Goal: Find specific page/section: Find specific page/section

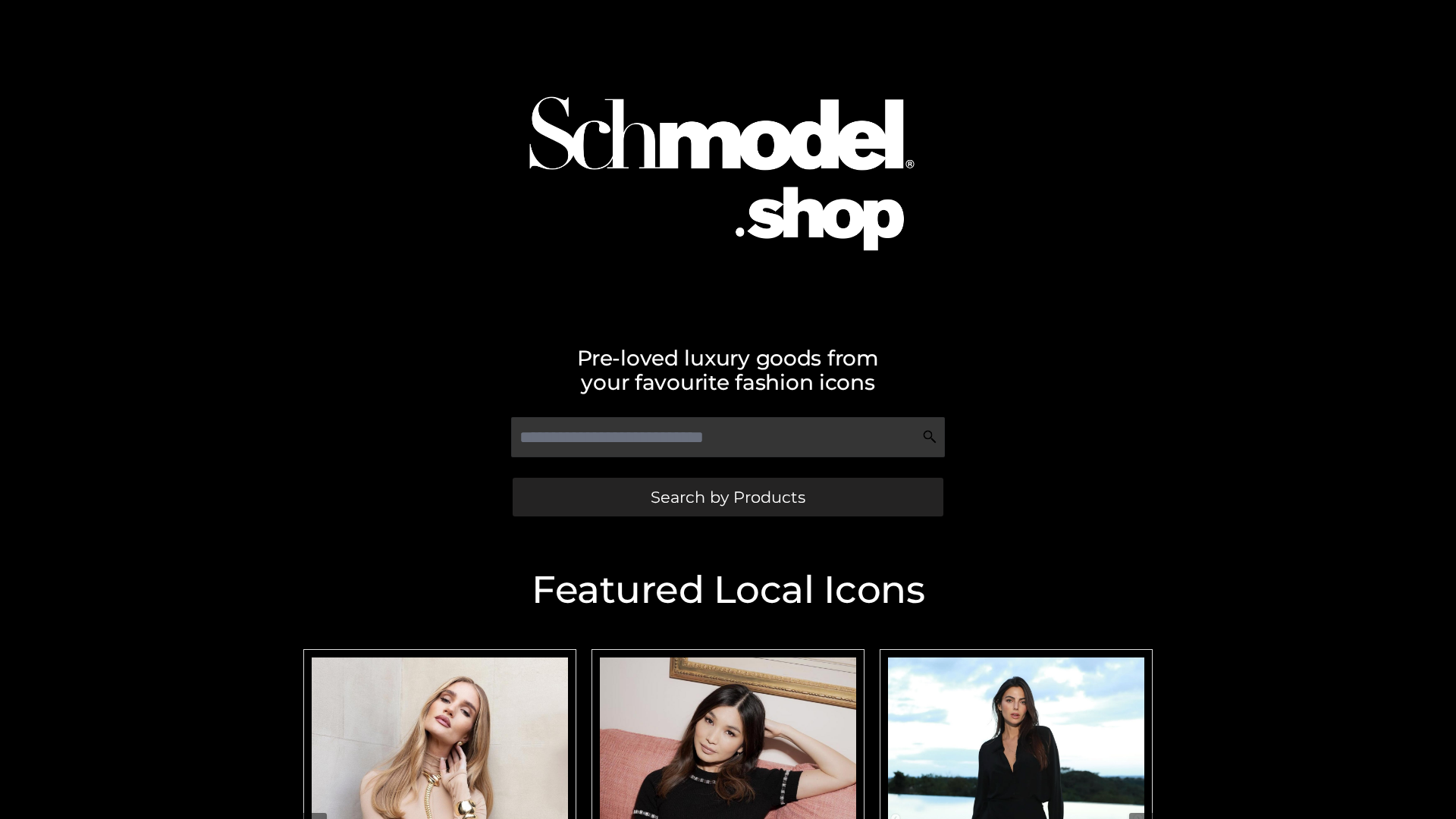
click at [727, 496] on span "Search by Products" at bounding box center [728, 497] width 154 height 16
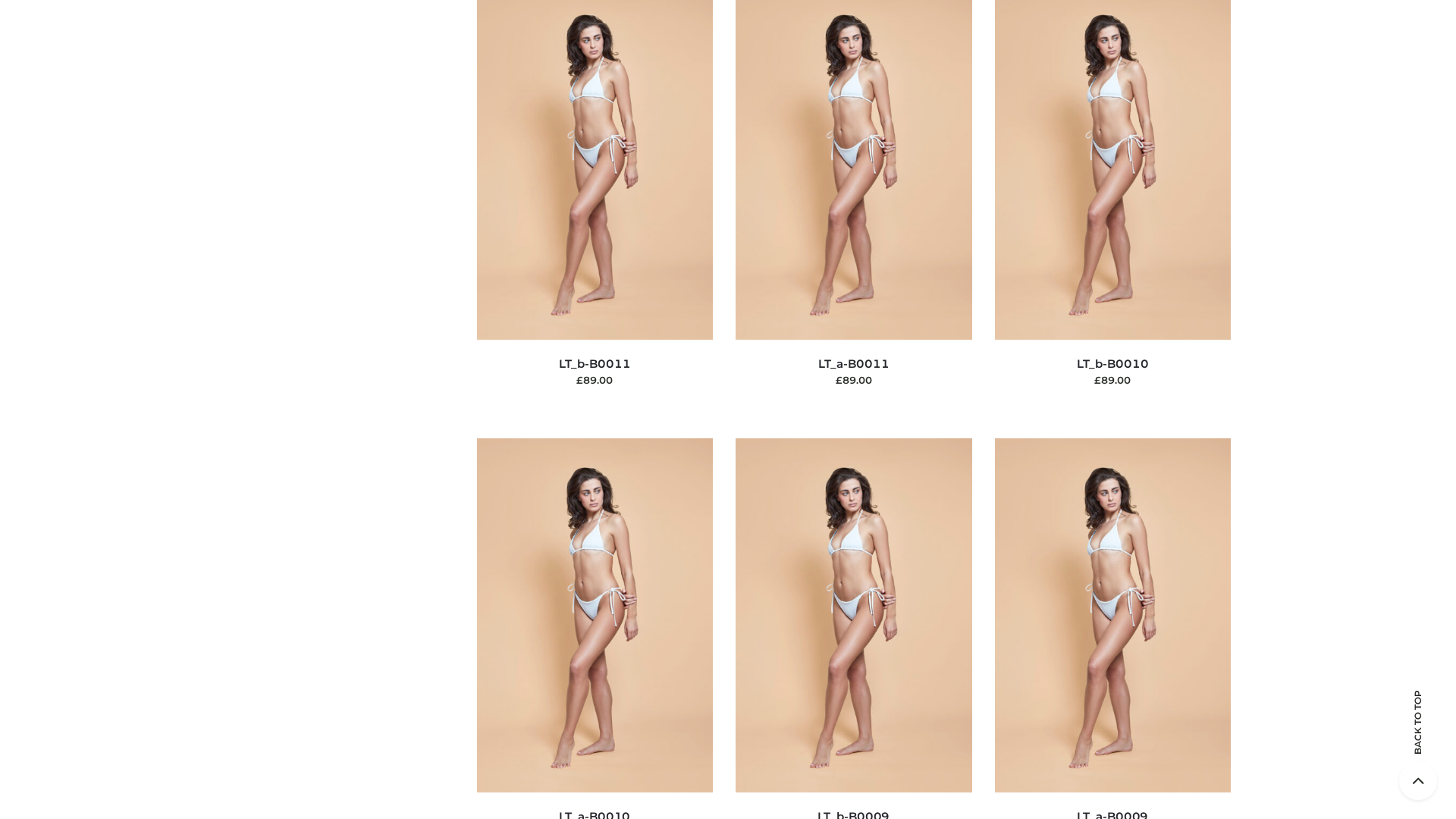
scroll to position [6812, 0]
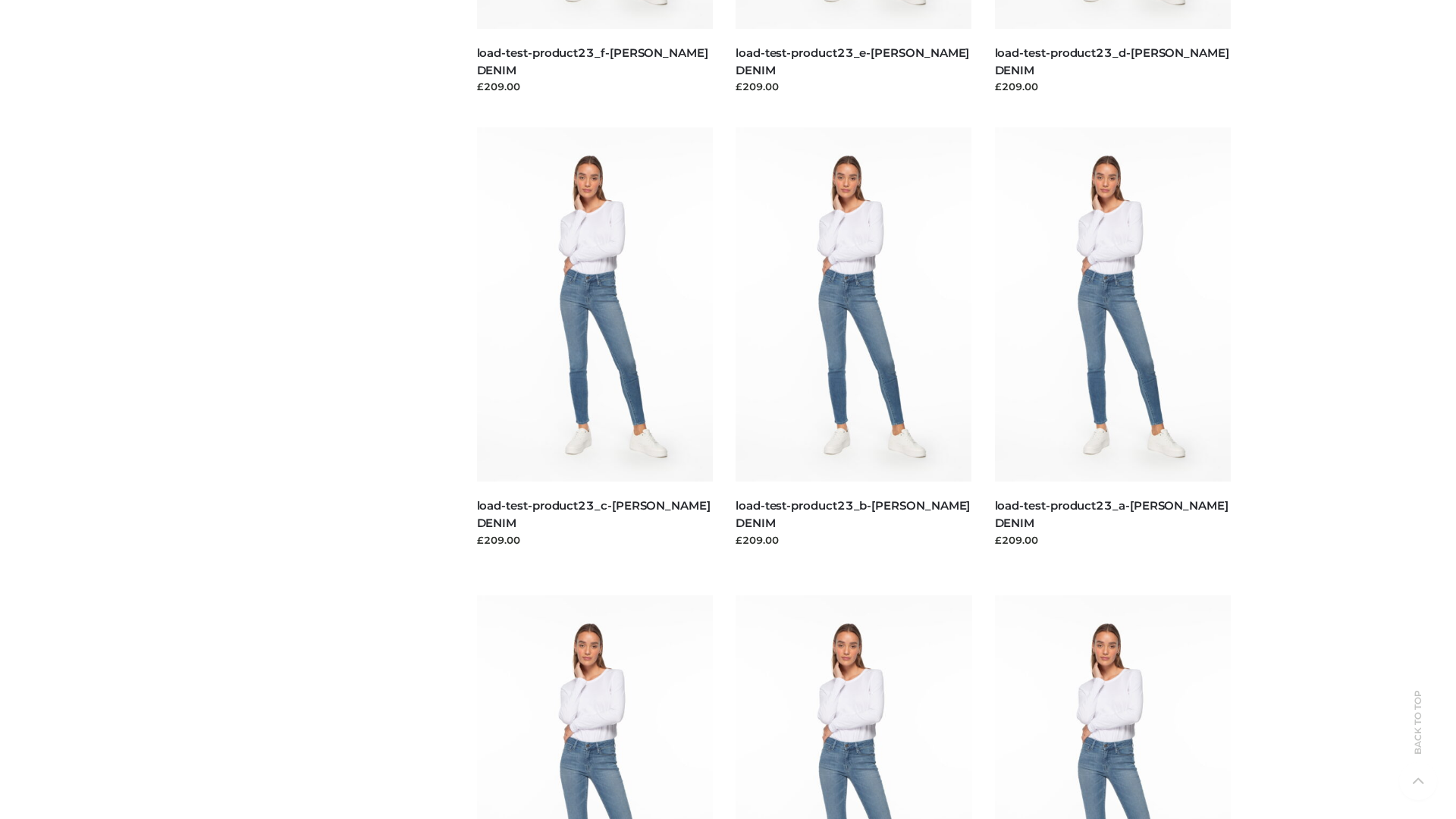
scroll to position [1330, 0]
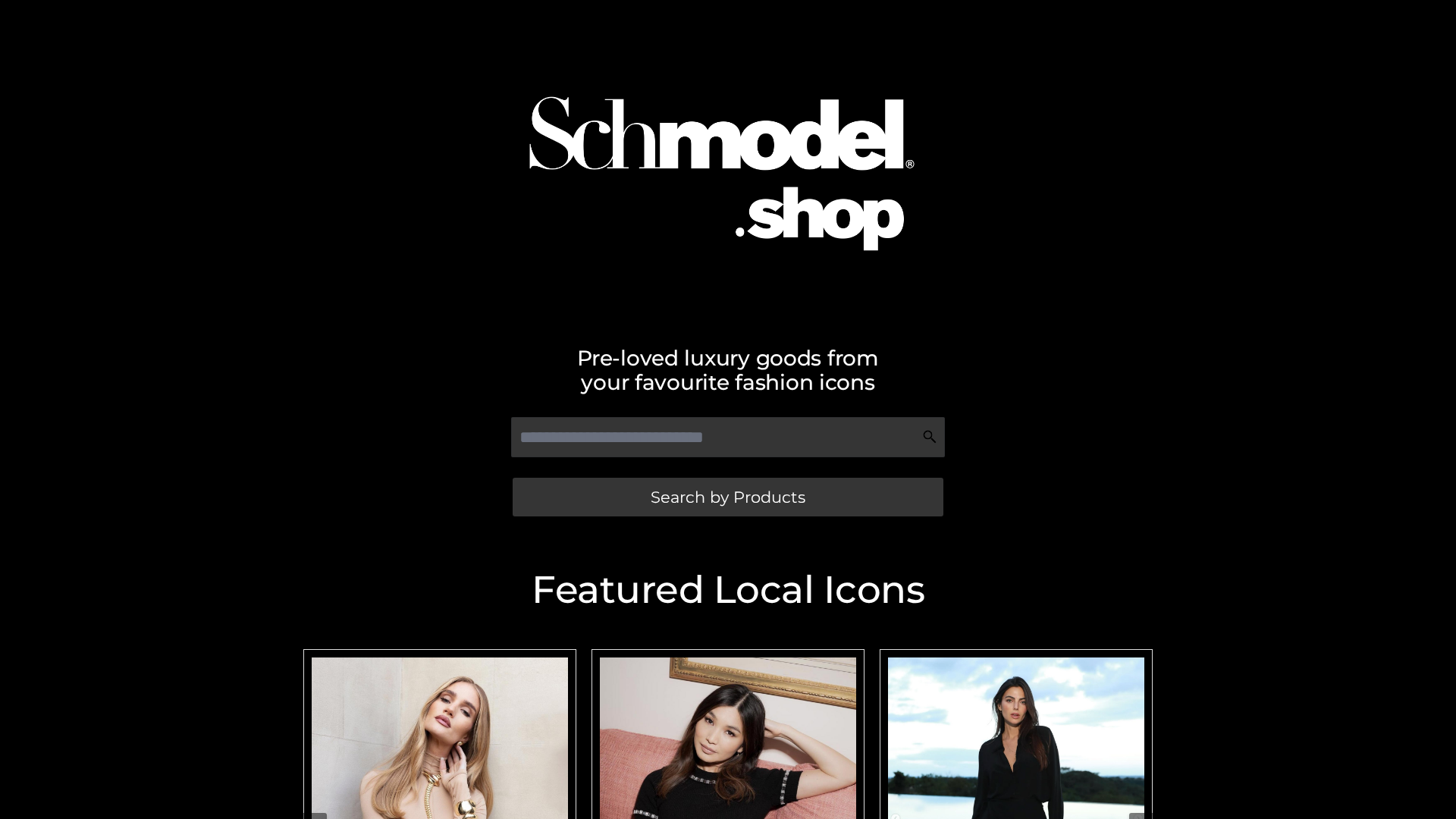
click at [727, 496] on span "Search by Products" at bounding box center [728, 497] width 154 height 16
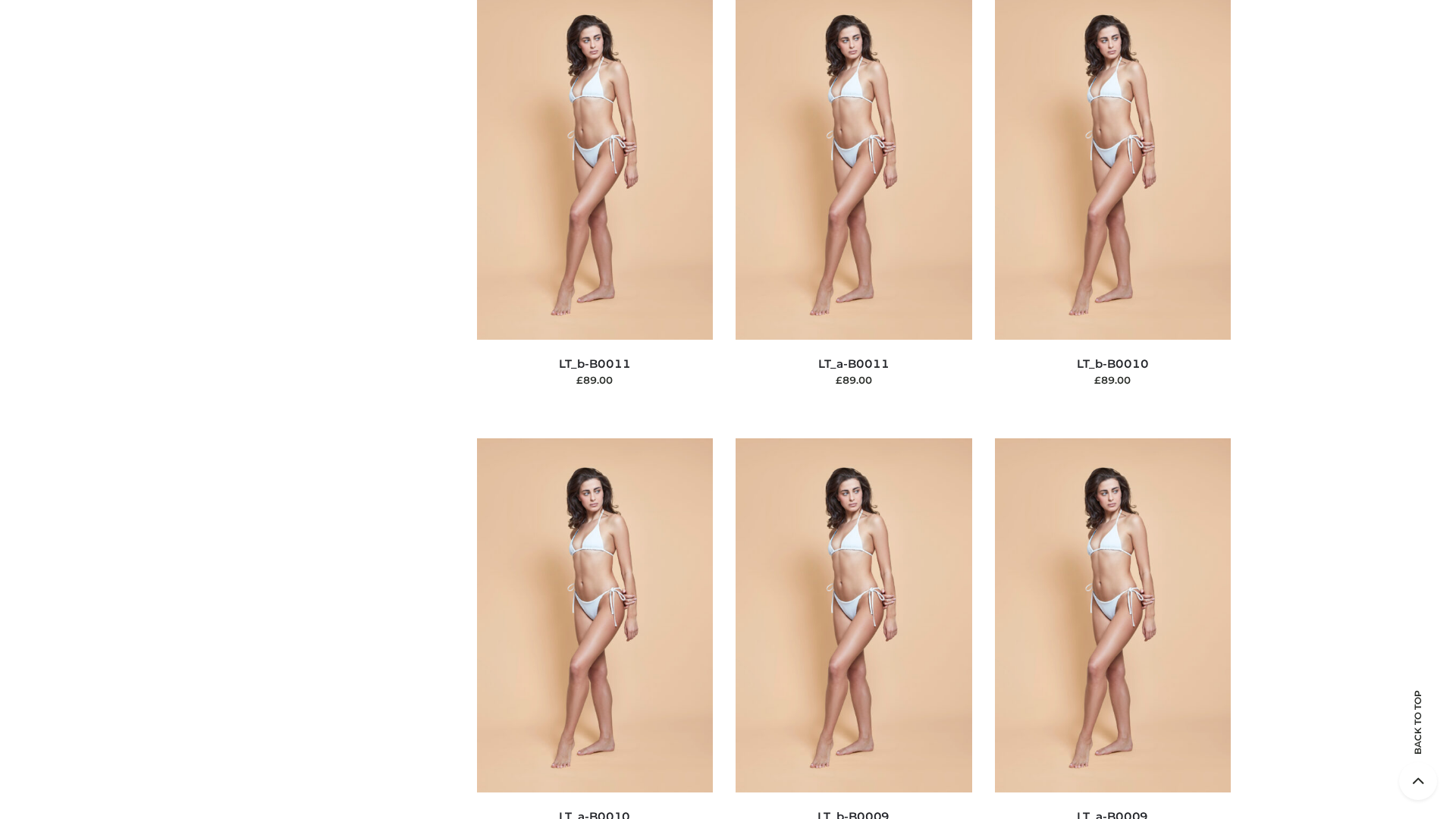
scroll to position [6812, 0]
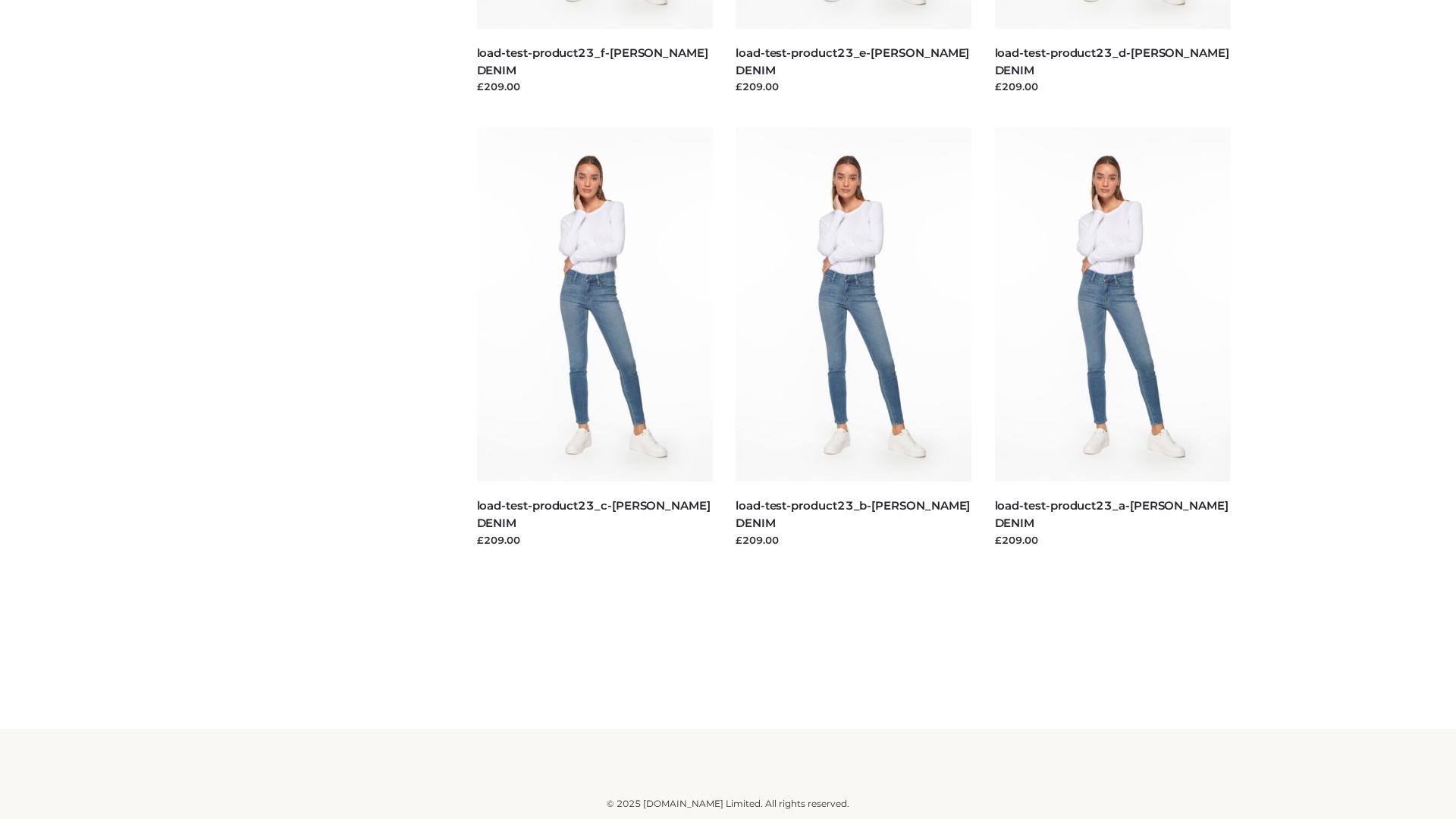
scroll to position [1330, 0]
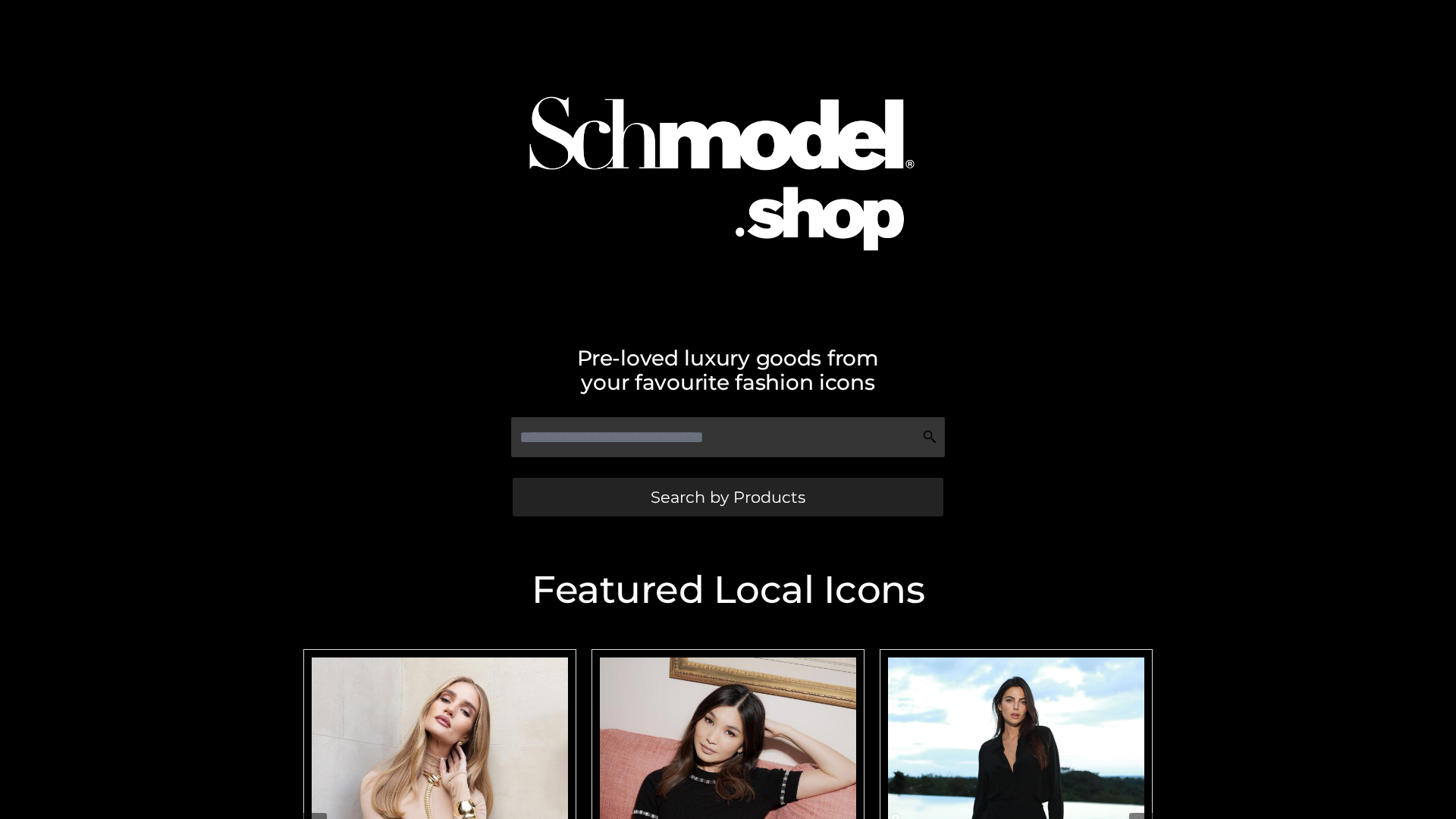
click at [727, 496] on span "Search by Products" at bounding box center [728, 497] width 154 height 16
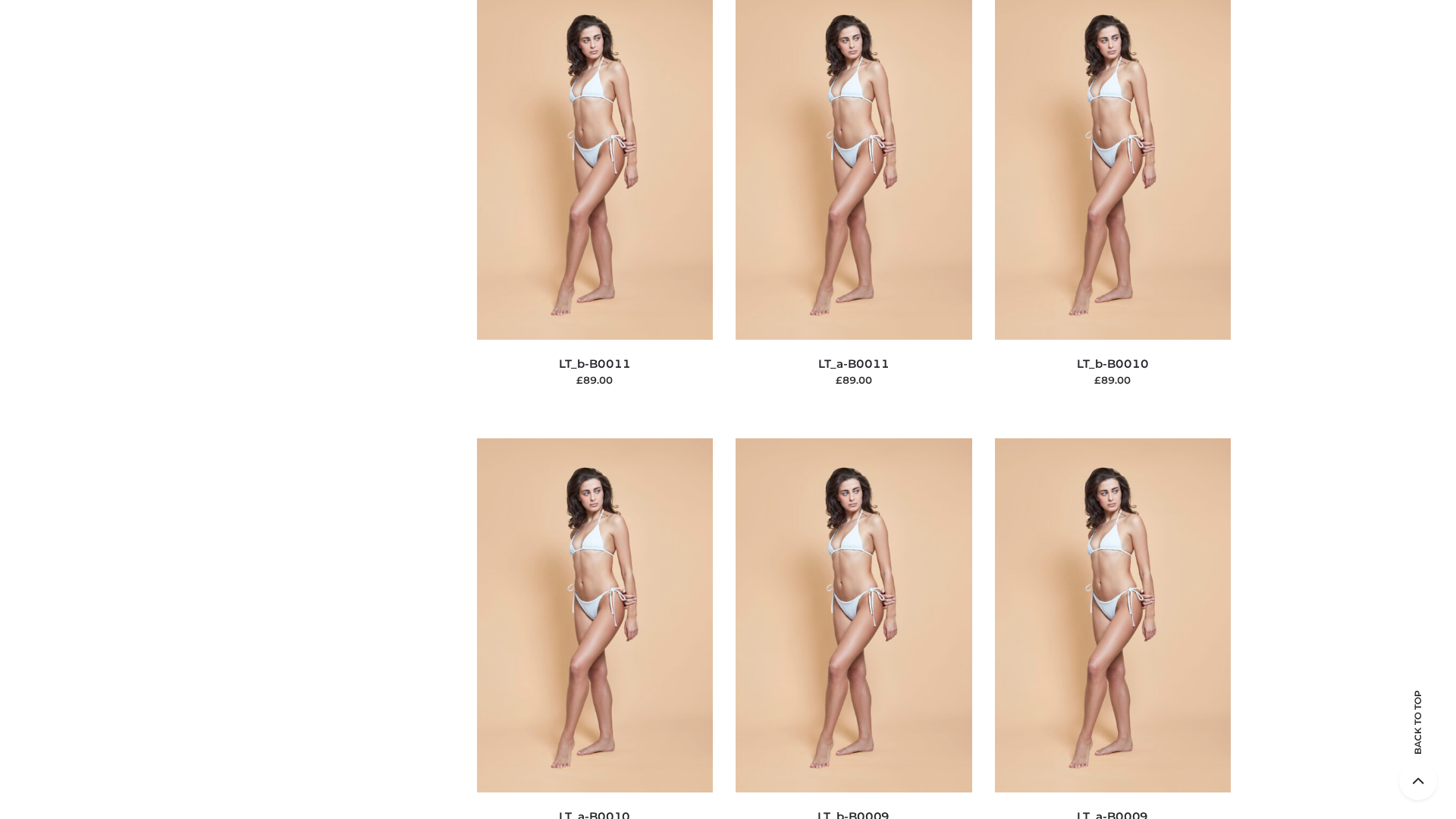
scroll to position [6812, 0]
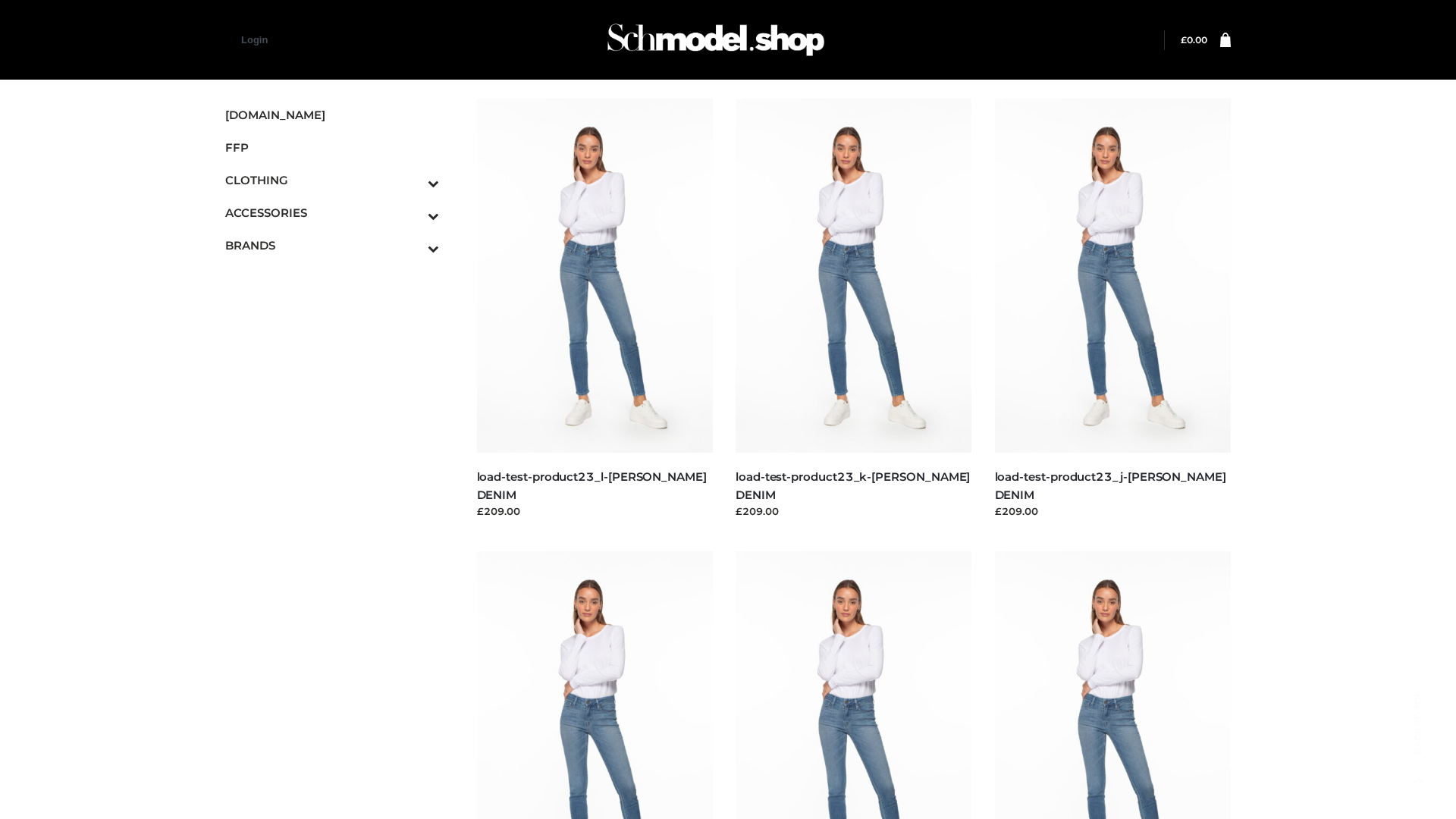
scroll to position [1330, 0]
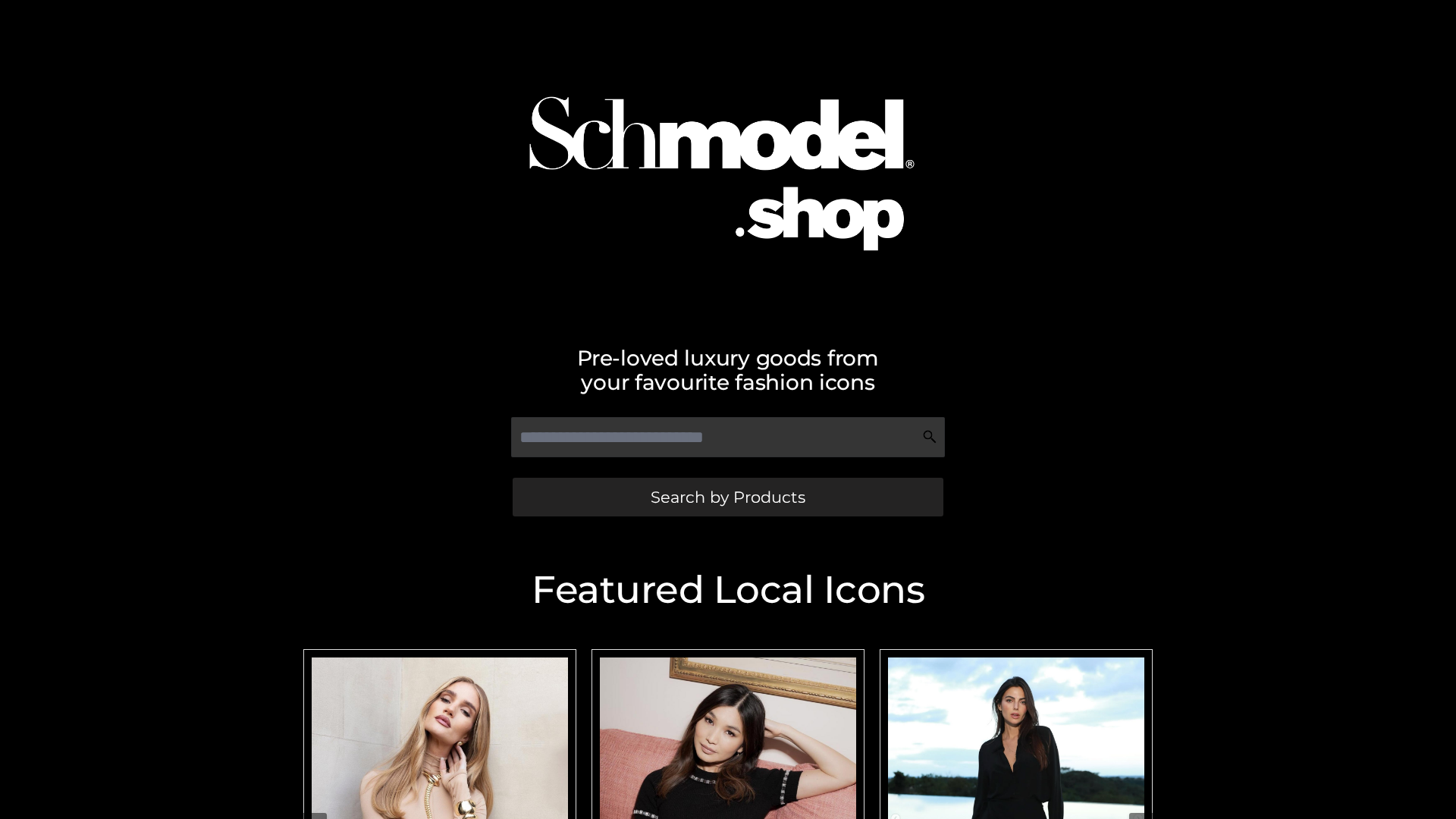
click at [727, 496] on span "Search by Products" at bounding box center [728, 497] width 154 height 16
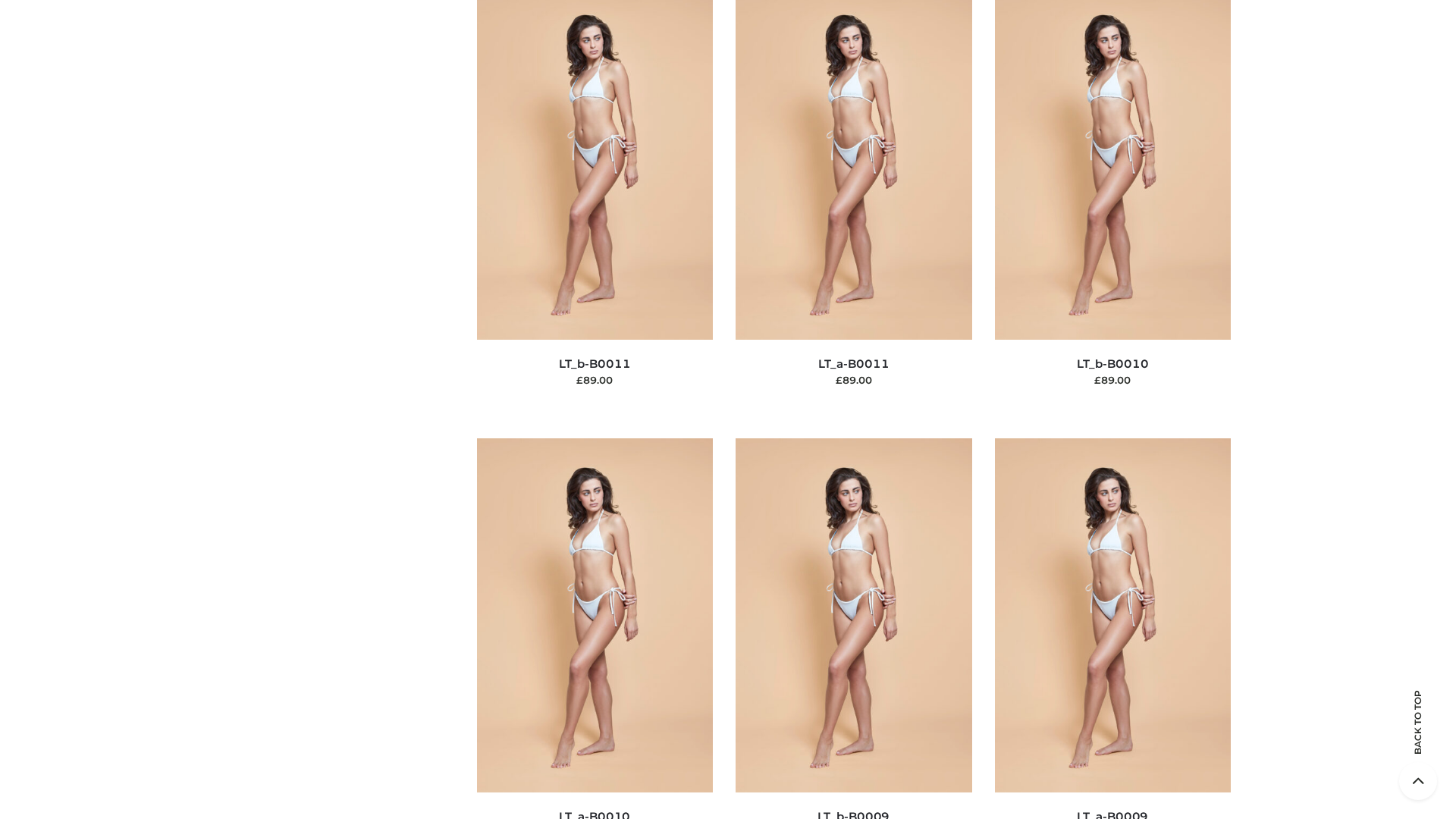
scroll to position [6812, 0]
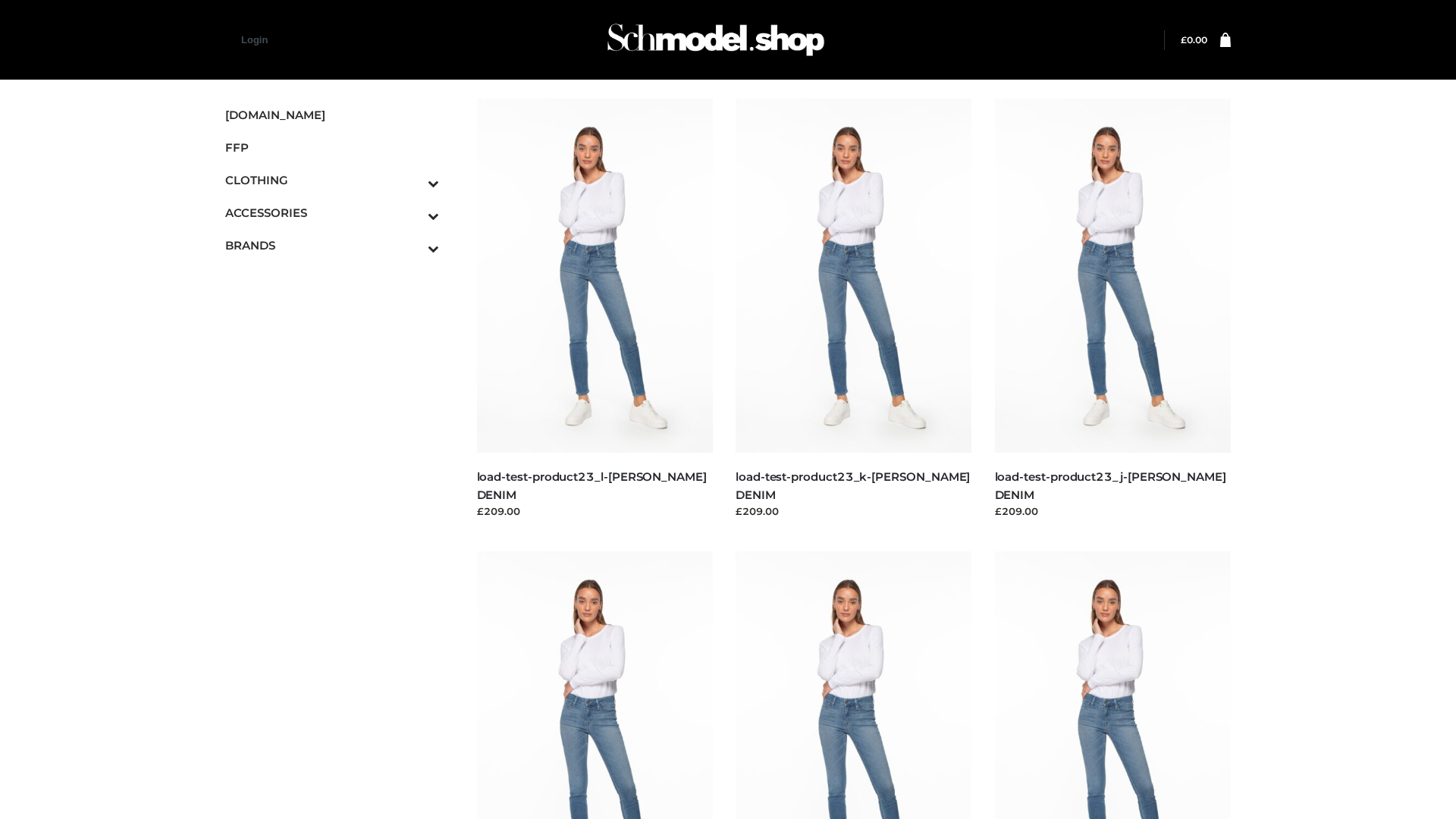
scroll to position [1330, 0]
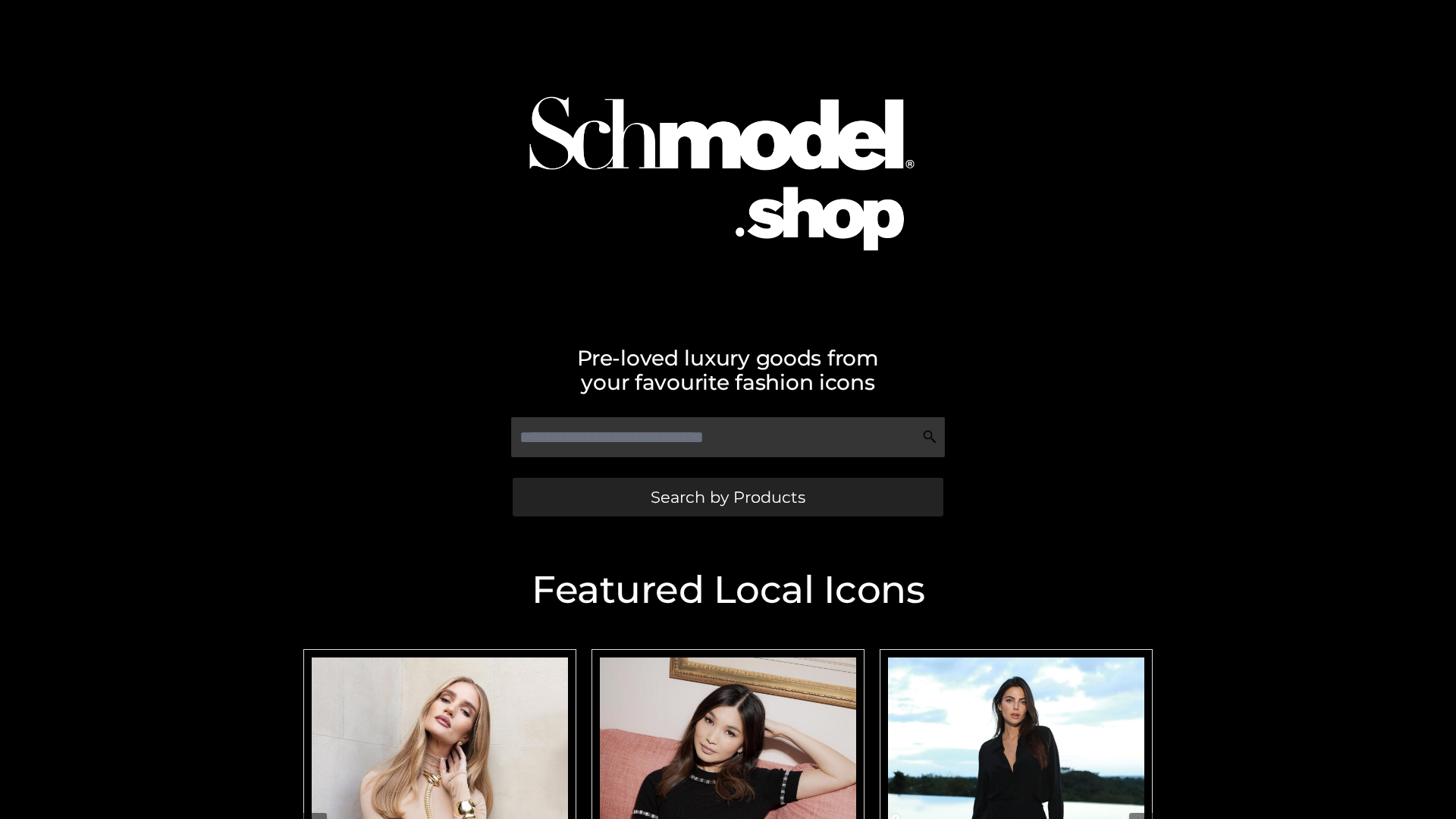
click at [727, 496] on span "Search by Products" at bounding box center [728, 497] width 154 height 16
